Goal: Task Accomplishment & Management: Manage account settings

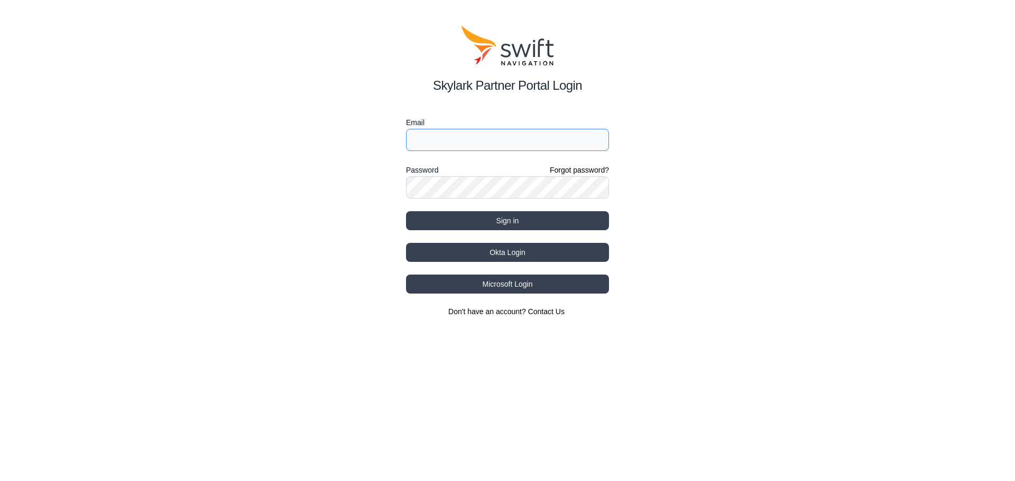
click at [493, 151] on input "Email" at bounding box center [507, 140] width 203 height 22
type input "[EMAIL_ADDRESS][DOMAIN_NAME]"
click at [818, 342] on html "Skylark Partner Portal Login Email [EMAIL_ADDRESS][DOMAIN_NAME] Password Forgot…" at bounding box center [507, 171] width 1015 height 342
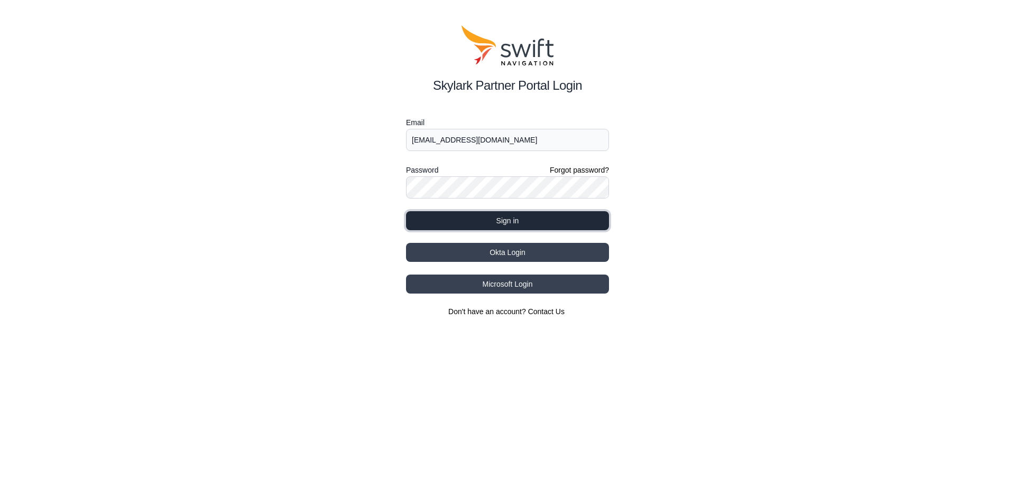
click at [498, 217] on button "Sign in" at bounding box center [507, 220] width 203 height 19
select select
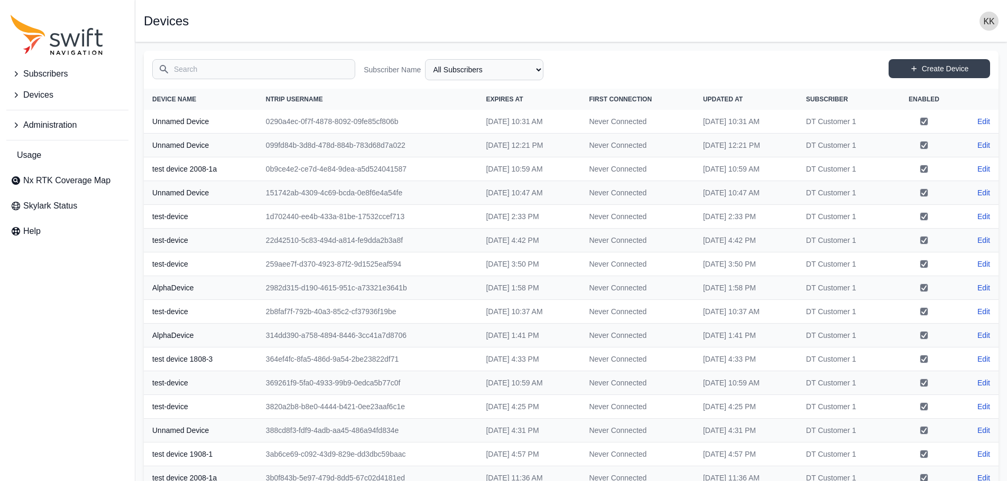
click at [73, 76] on button "Subscribers" at bounding box center [67, 73] width 122 height 21
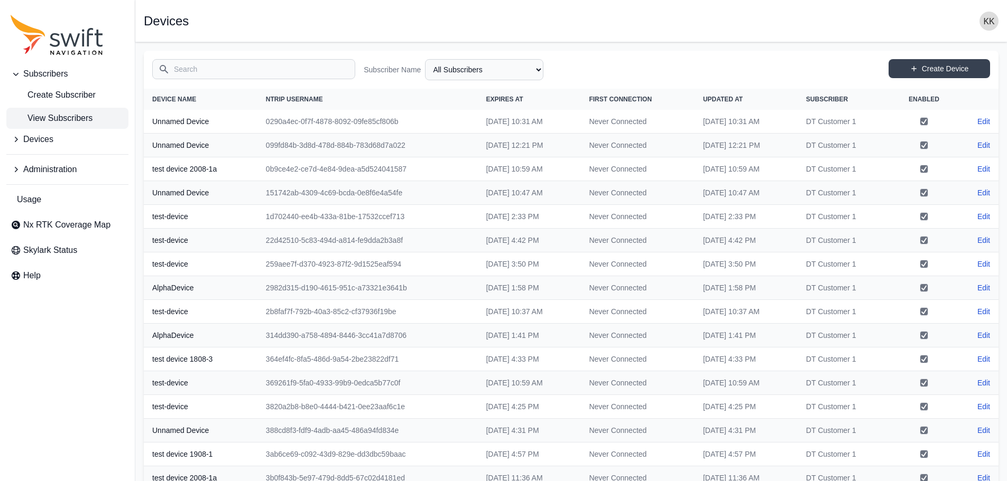
click at [63, 114] on span "View Subscribers" at bounding box center [52, 118] width 82 height 13
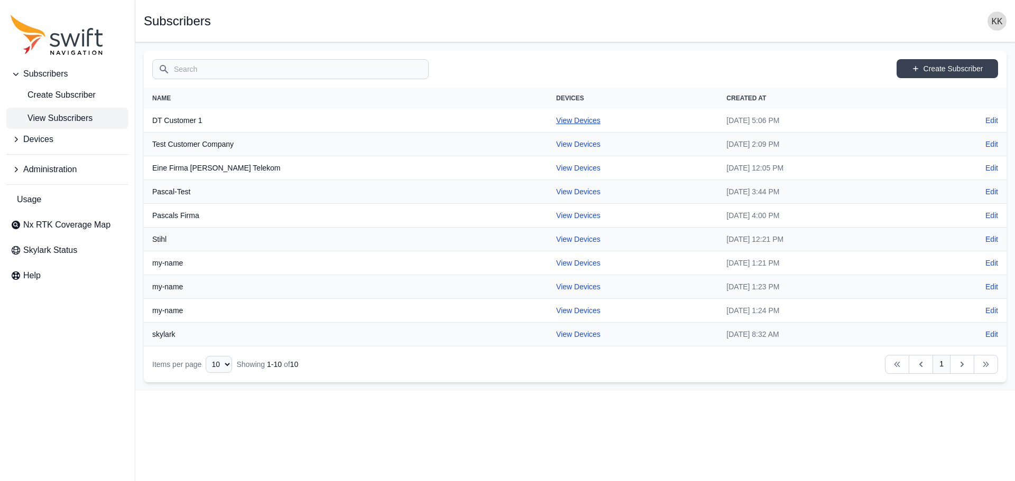
click at [556, 116] on link "View Devices" at bounding box center [578, 120] width 44 height 8
select select "7370a5e0-7d90-4a6a-a66b-686c86aa43d2"
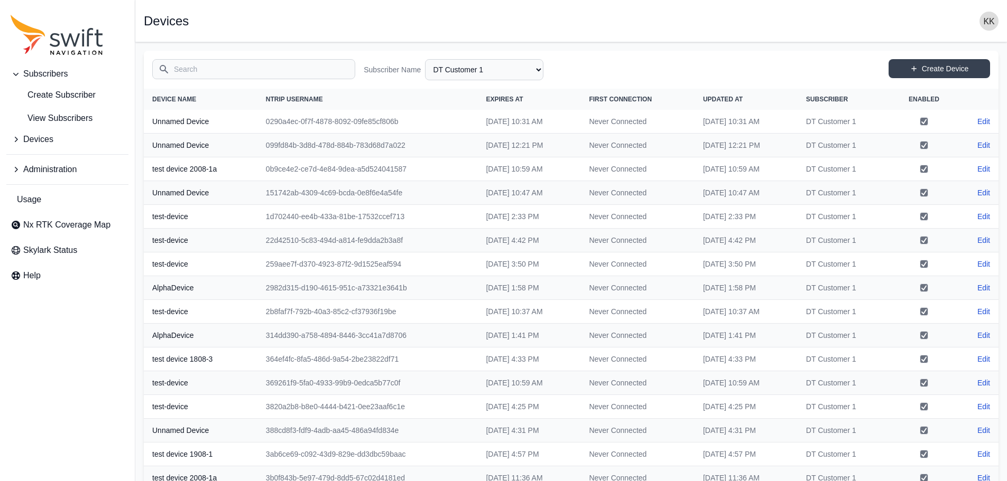
scroll to position [148, 0]
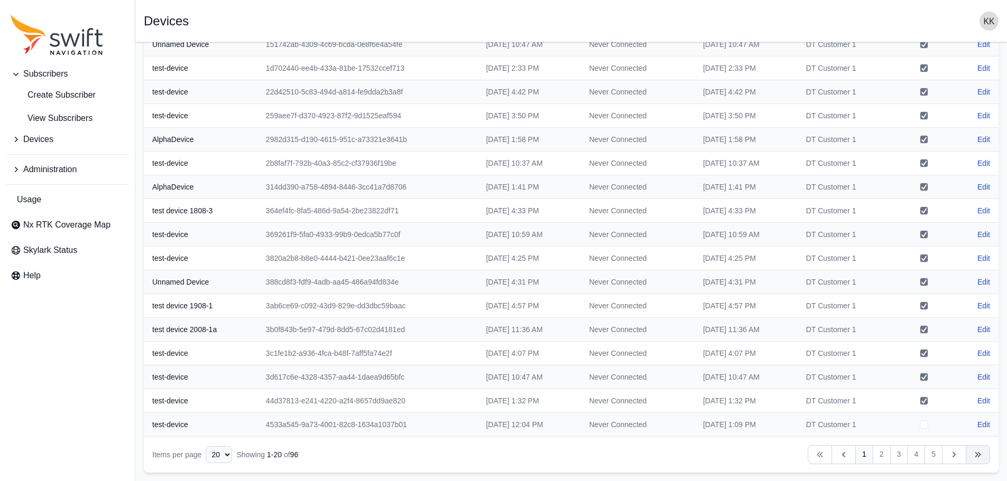
click at [983, 461] on link "Next" at bounding box center [977, 454] width 24 height 19
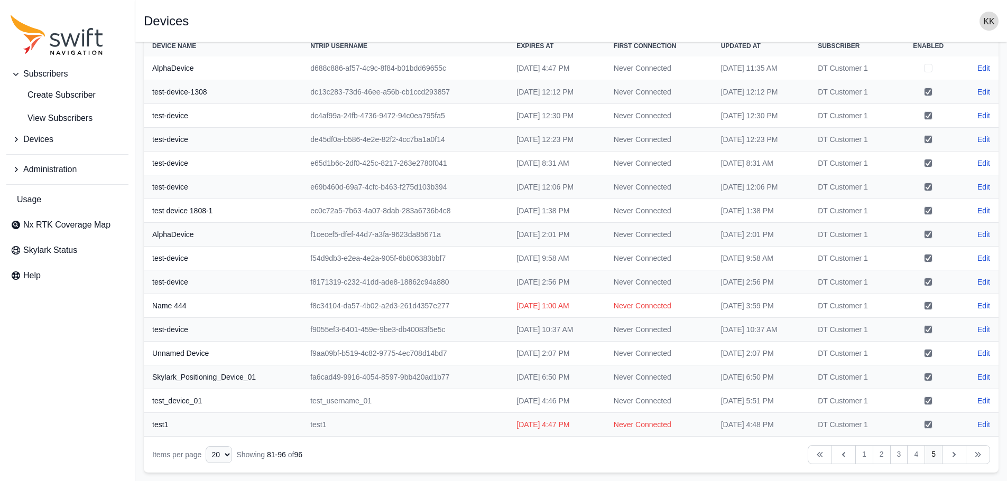
scroll to position [53, 0]
drag, startPoint x: 982, startPoint y: 461, endPoint x: 972, endPoint y: 456, distance: 11.1
click at [981, 461] on link "Next" at bounding box center [977, 454] width 24 height 19
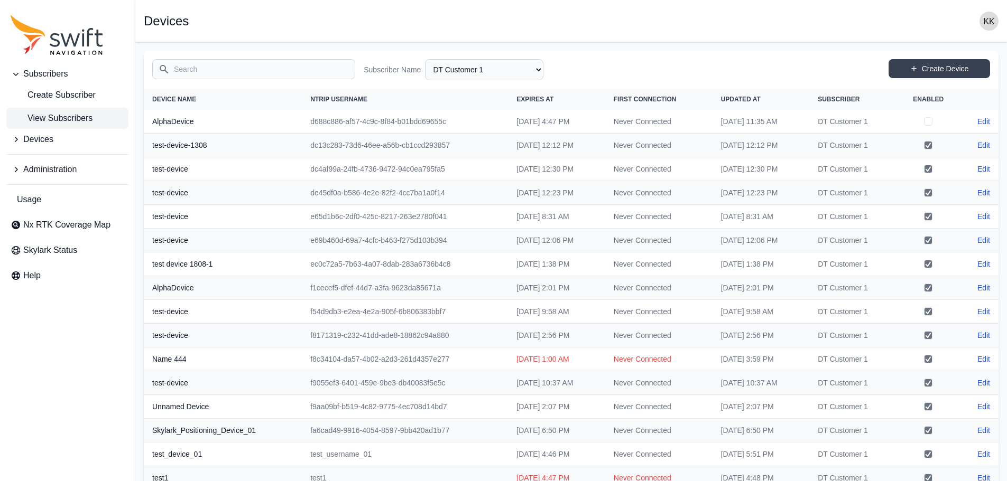
click at [78, 114] on span "View Subscribers" at bounding box center [52, 118] width 82 height 13
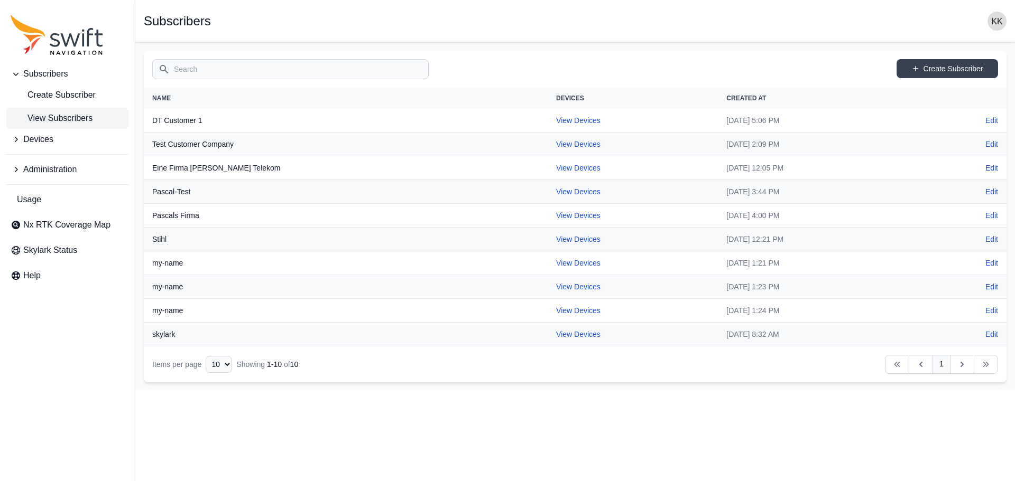
drag, startPoint x: 280, startPoint y: 1, endPoint x: 605, endPoint y: 14, distance: 325.2
click at [605, 14] on div "Open sidebar Subscribers" at bounding box center [575, 21] width 862 height 19
click at [556, 118] on link "View Devices" at bounding box center [578, 120] width 44 height 8
select select "7370a5e0-7d90-4a6a-a66b-686c86aa43d2"
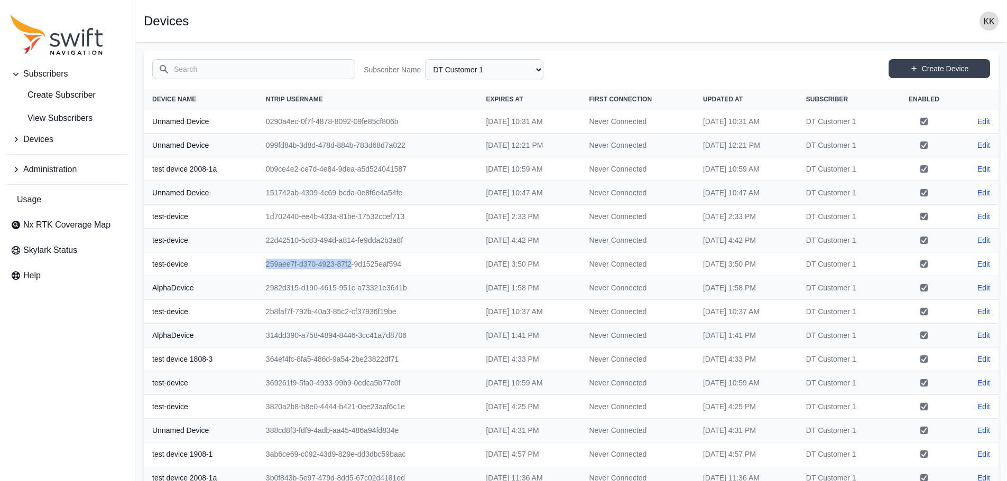
drag, startPoint x: 254, startPoint y: 262, endPoint x: 339, endPoint y: 259, distance: 85.1
click at [339, 259] on td "259aee7f-d370-4923-87f2-9d1525eaf594" at bounding box center [367, 265] width 220 height 24
copy td "259aee7f-d370-4923-87f2"
click at [60, 114] on span "View Subscribers" at bounding box center [52, 118] width 82 height 13
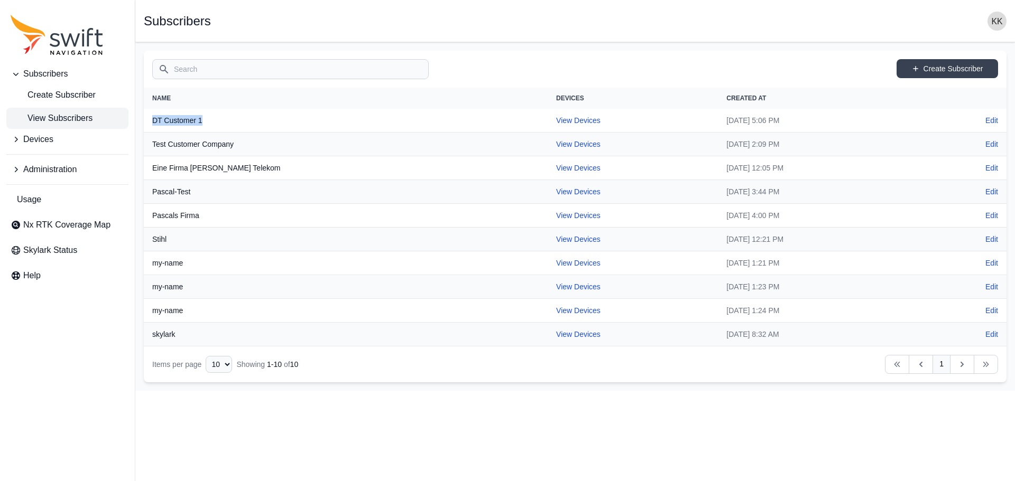
drag, startPoint x: 207, startPoint y: 119, endPoint x: 149, endPoint y: 124, distance: 57.8
click at [149, 124] on th "DT Customer 1" at bounding box center [346, 121] width 404 height 24
copy th "DT Customer 1"
